Goal: Find specific page/section: Find specific page/section

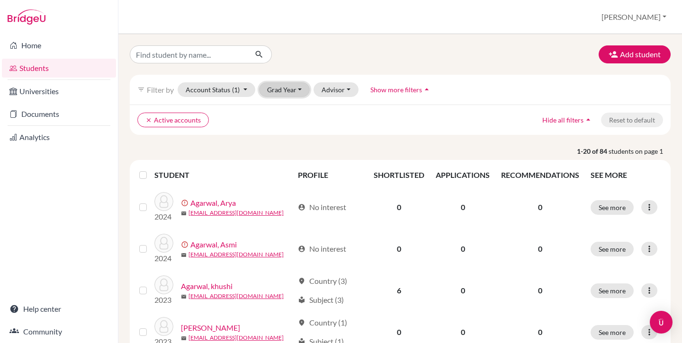
click at [288, 88] on button "Grad Year" at bounding box center [284, 89] width 51 height 15
click at [318, 48] on div "Add student" at bounding box center [400, 54] width 555 height 18
click at [653, 16] on button "[PERSON_NAME]" at bounding box center [633, 17] width 73 height 18
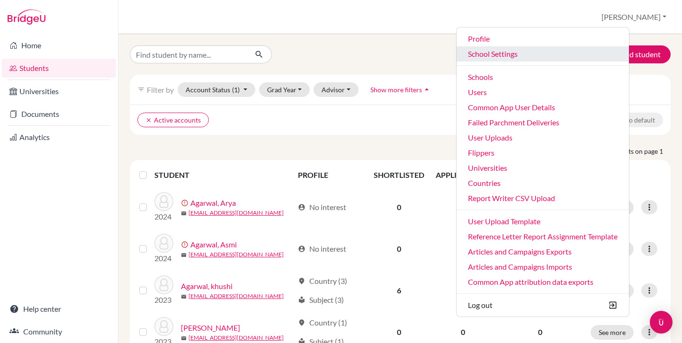
click at [515, 56] on link "School Settings" at bounding box center [542, 53] width 172 height 15
